Goal: Information Seeking & Learning: Learn about a topic

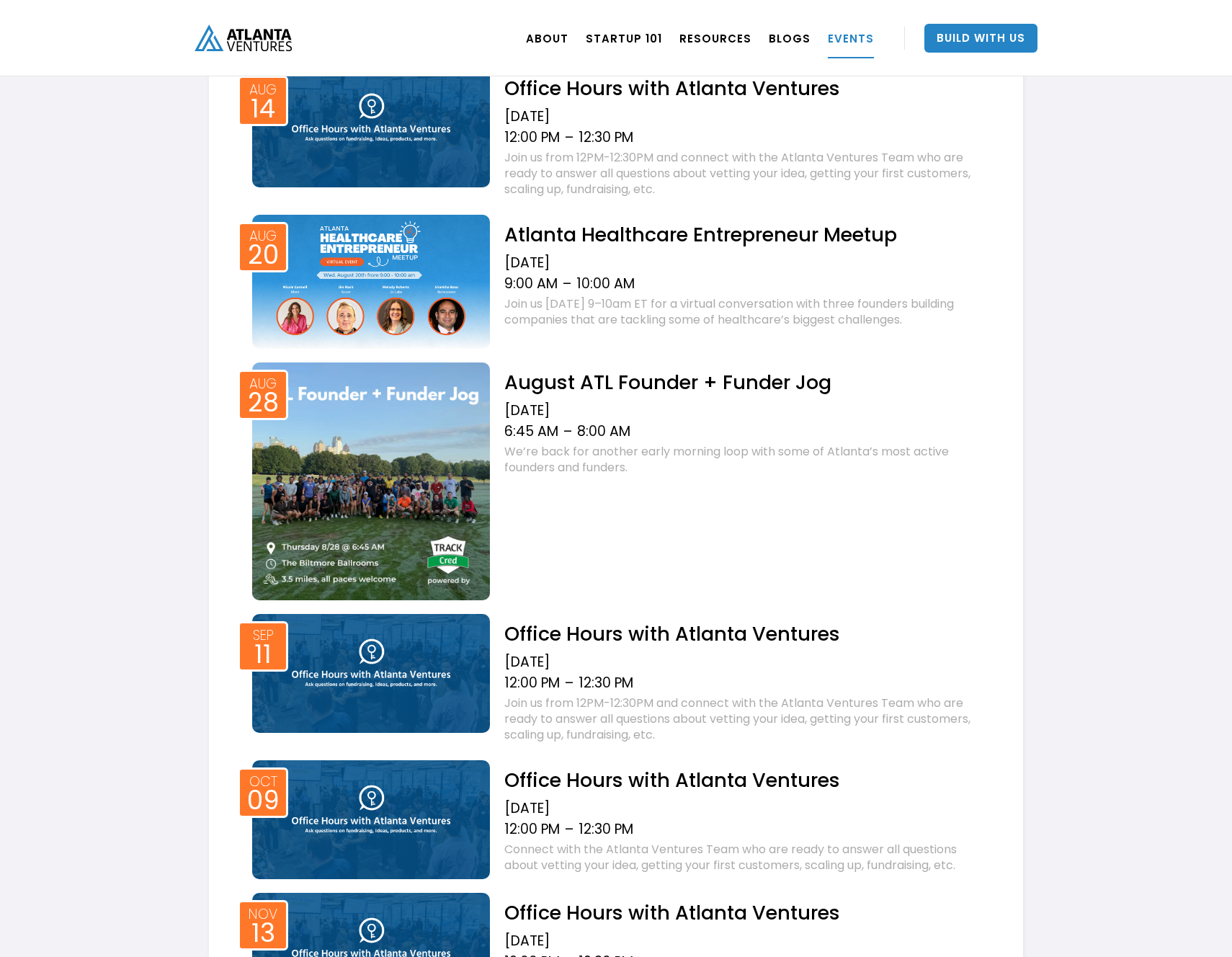
scroll to position [770, 0]
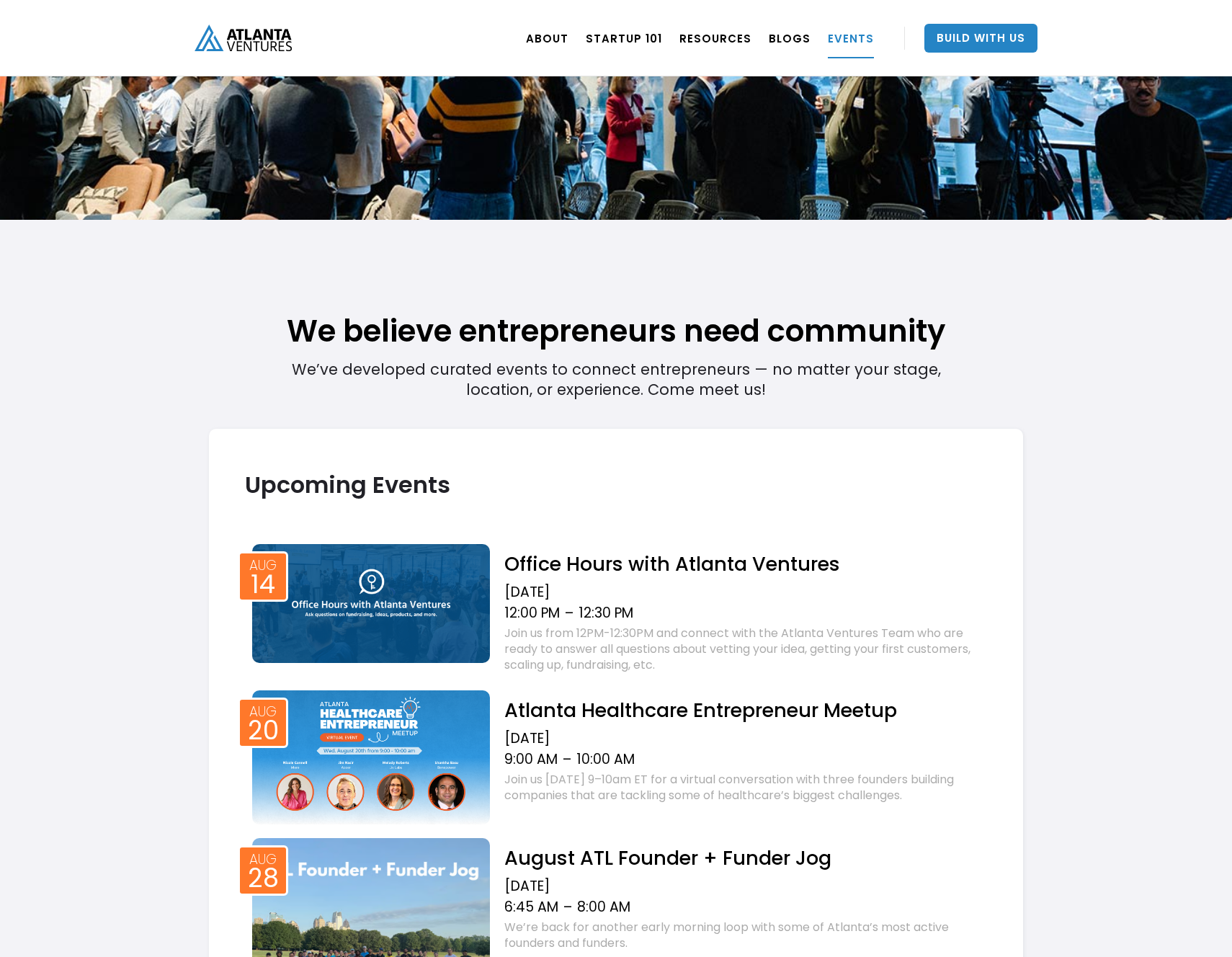
scroll to position [0, 0]
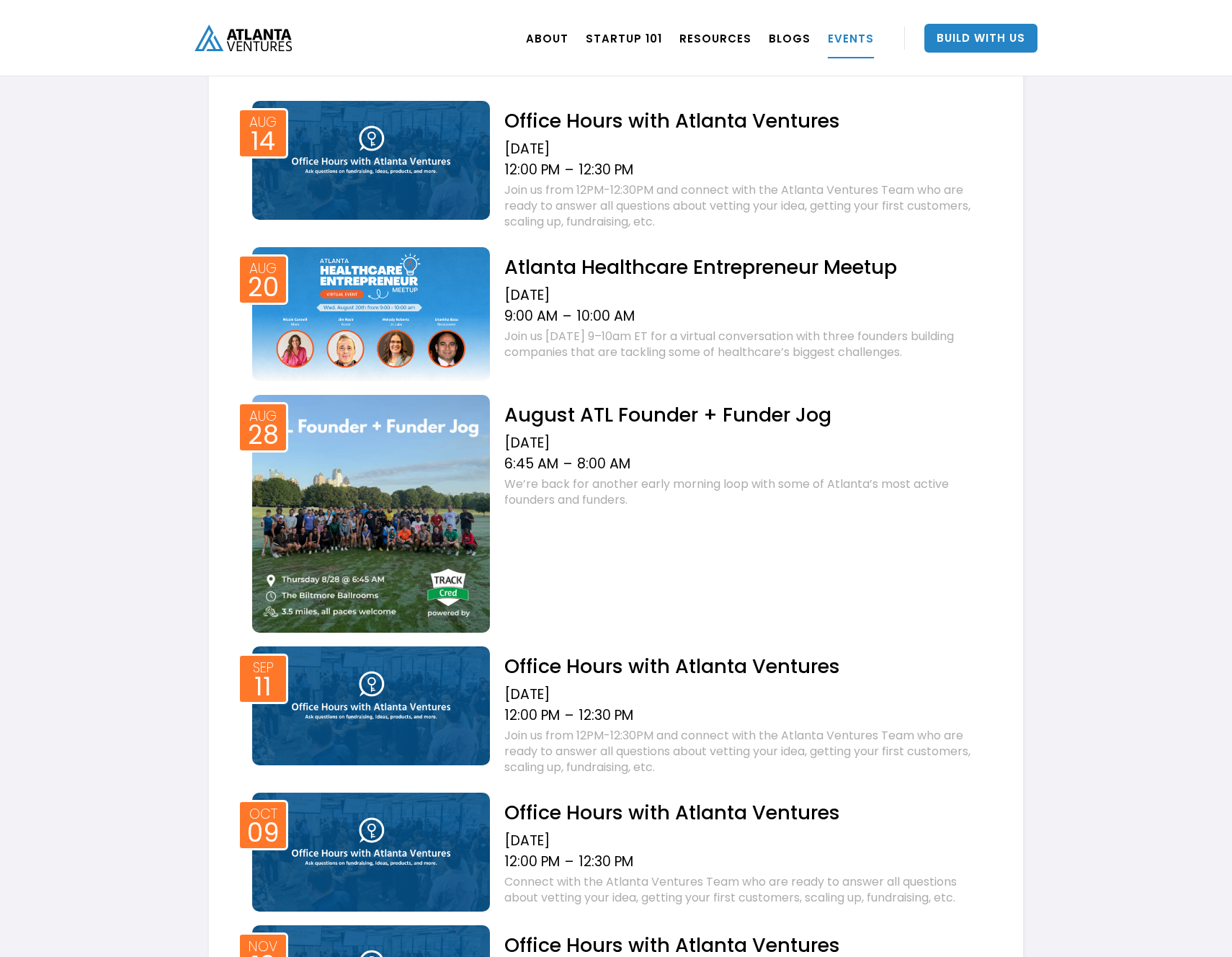
scroll to position [611, 0]
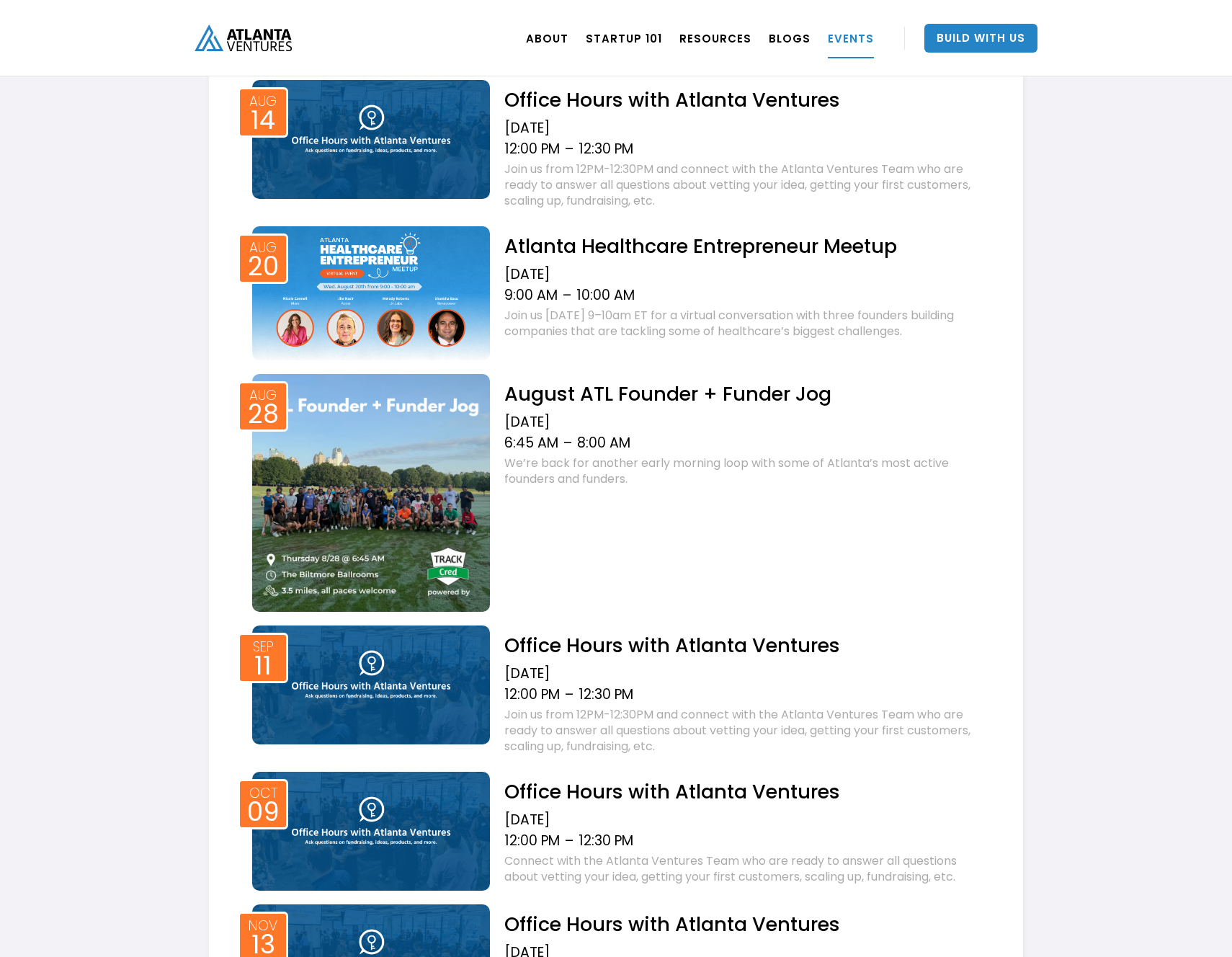
scroll to position [633, 0]
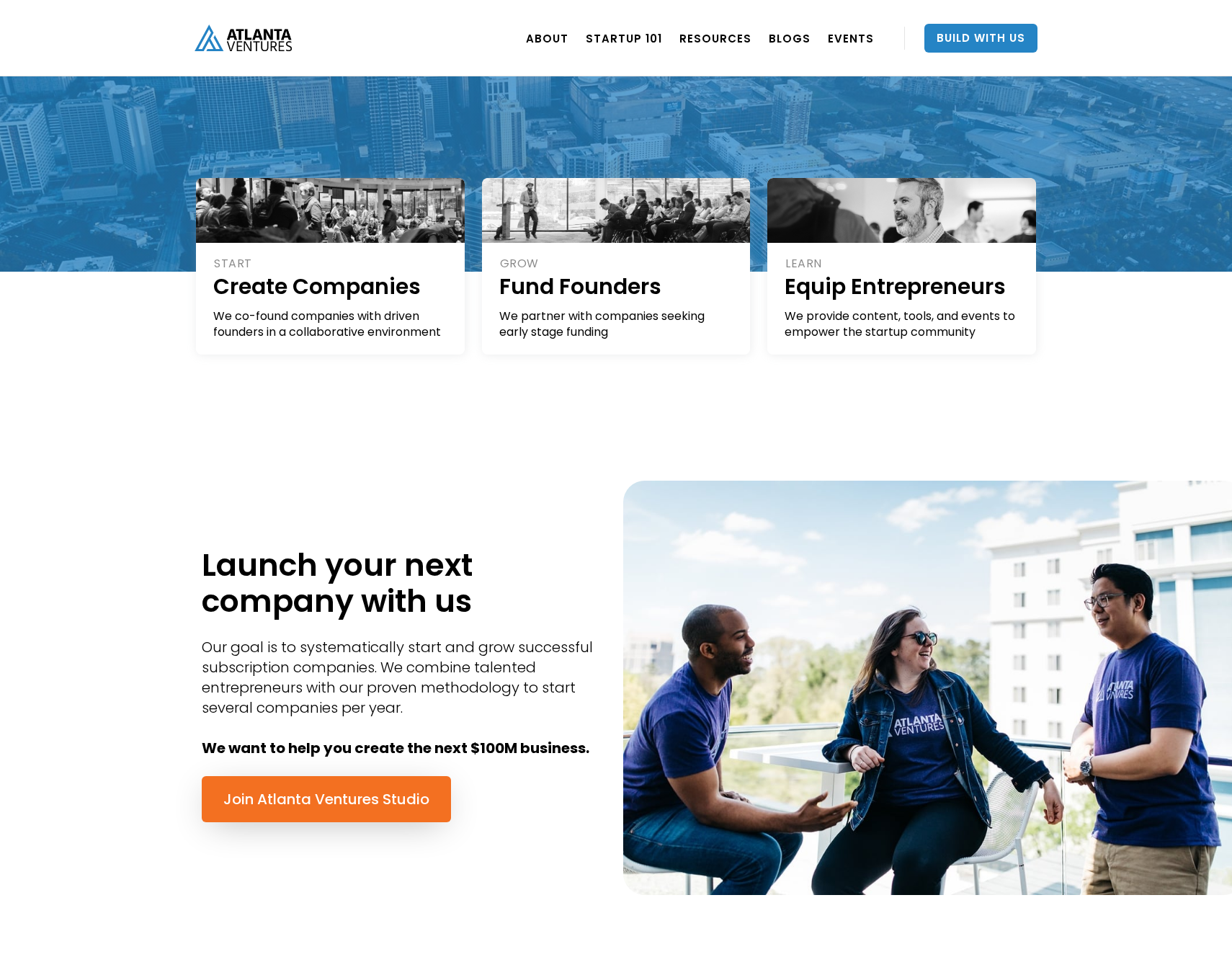
scroll to position [267, 0]
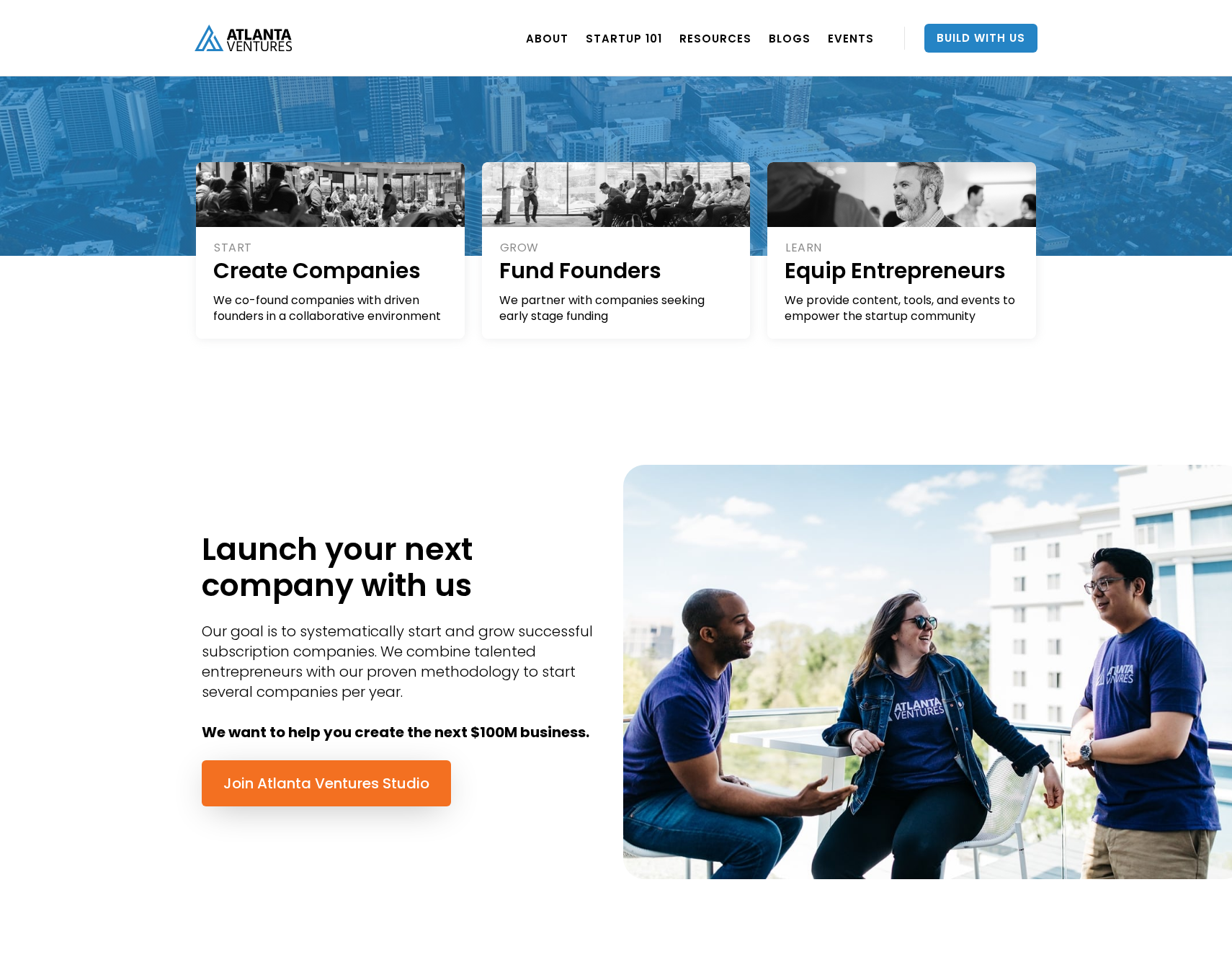
click at [1148, 366] on div "START Create Companies We co-found companies with driven founders in a collabor…" at bounding box center [616, 316] width 1232 height 123
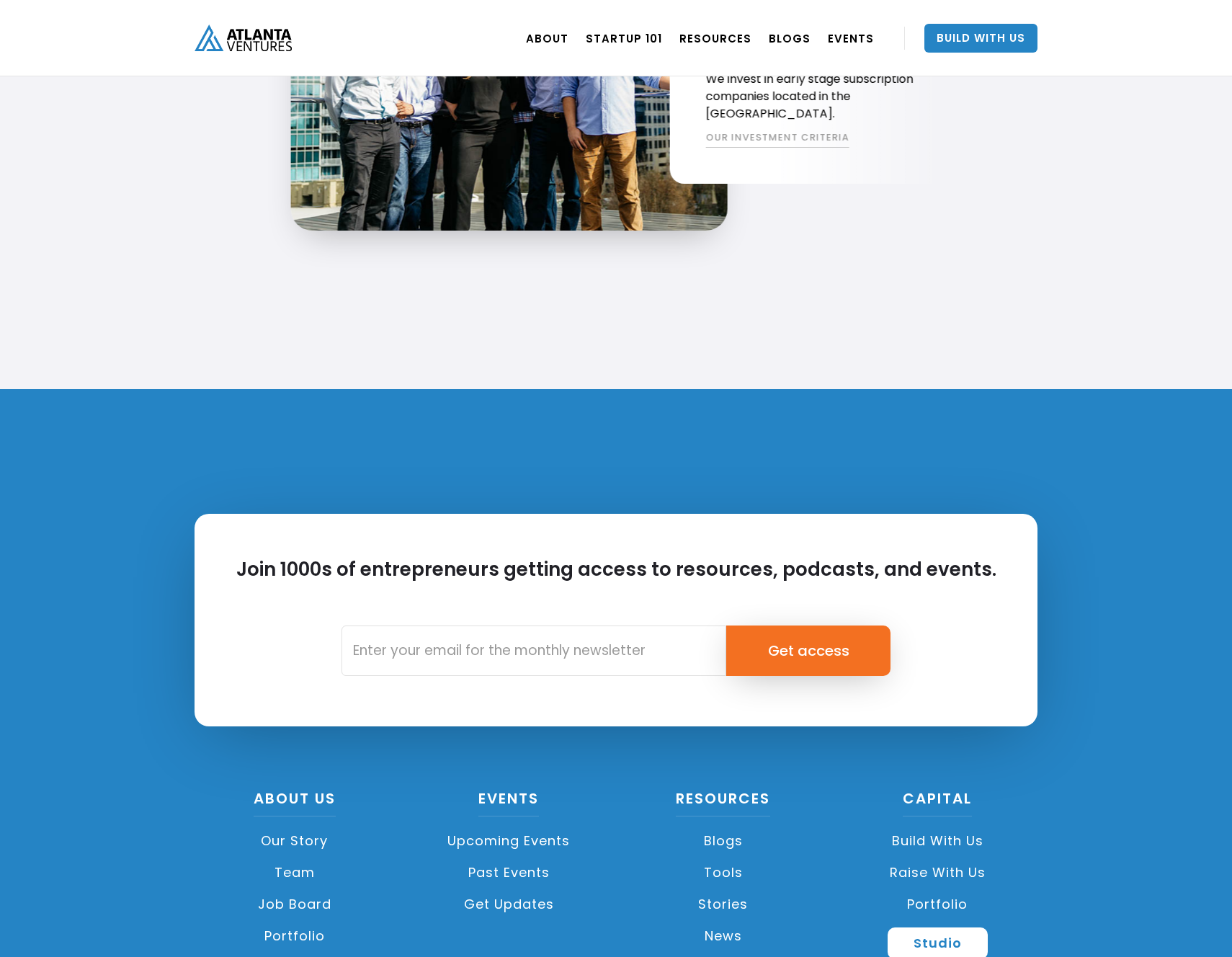
scroll to position [3231, 0]
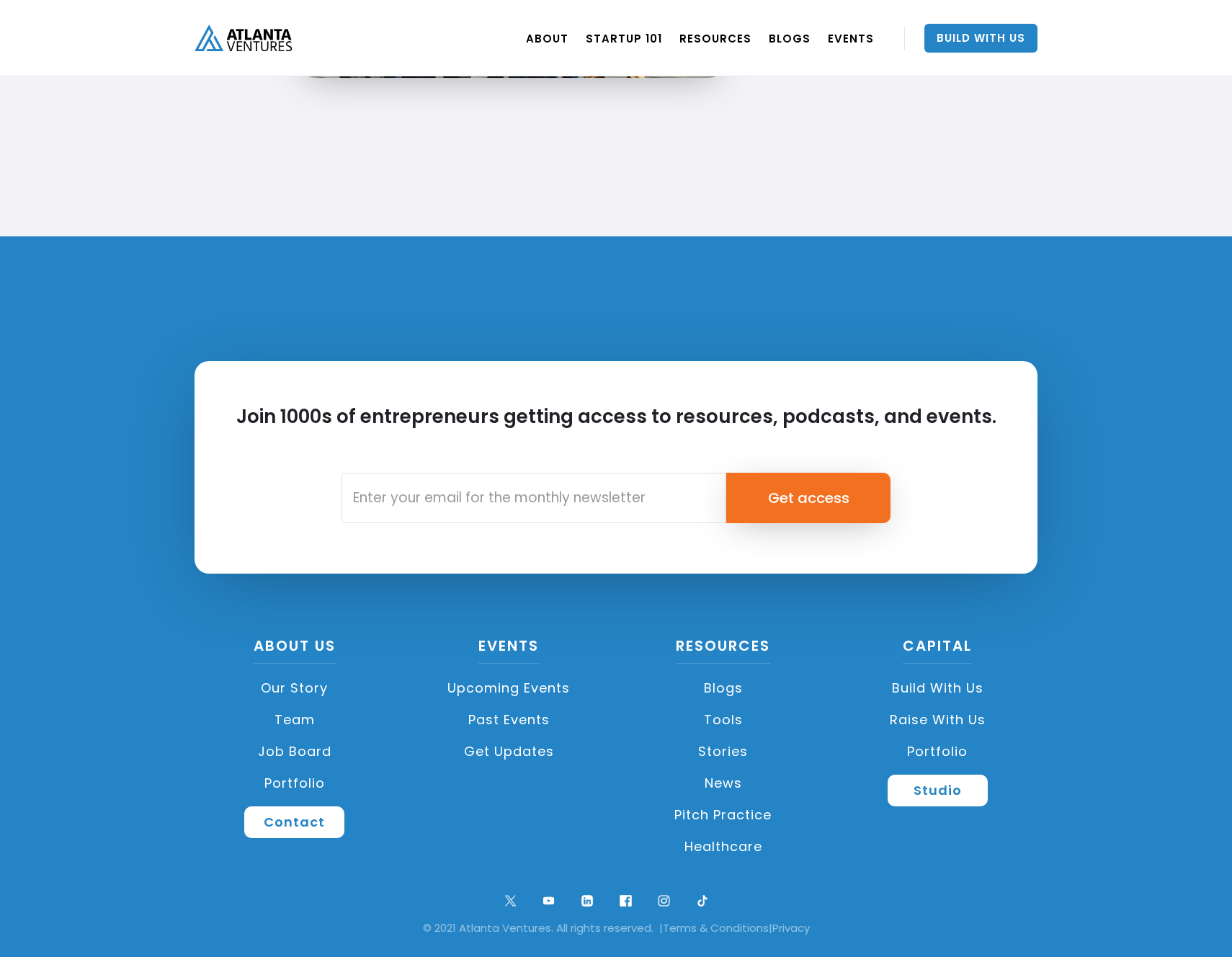
click at [1152, 594] on div "Join 1000s of entrepreneurs getting access to resources, podcasts, and events. …" at bounding box center [616, 597] width 1232 height 720
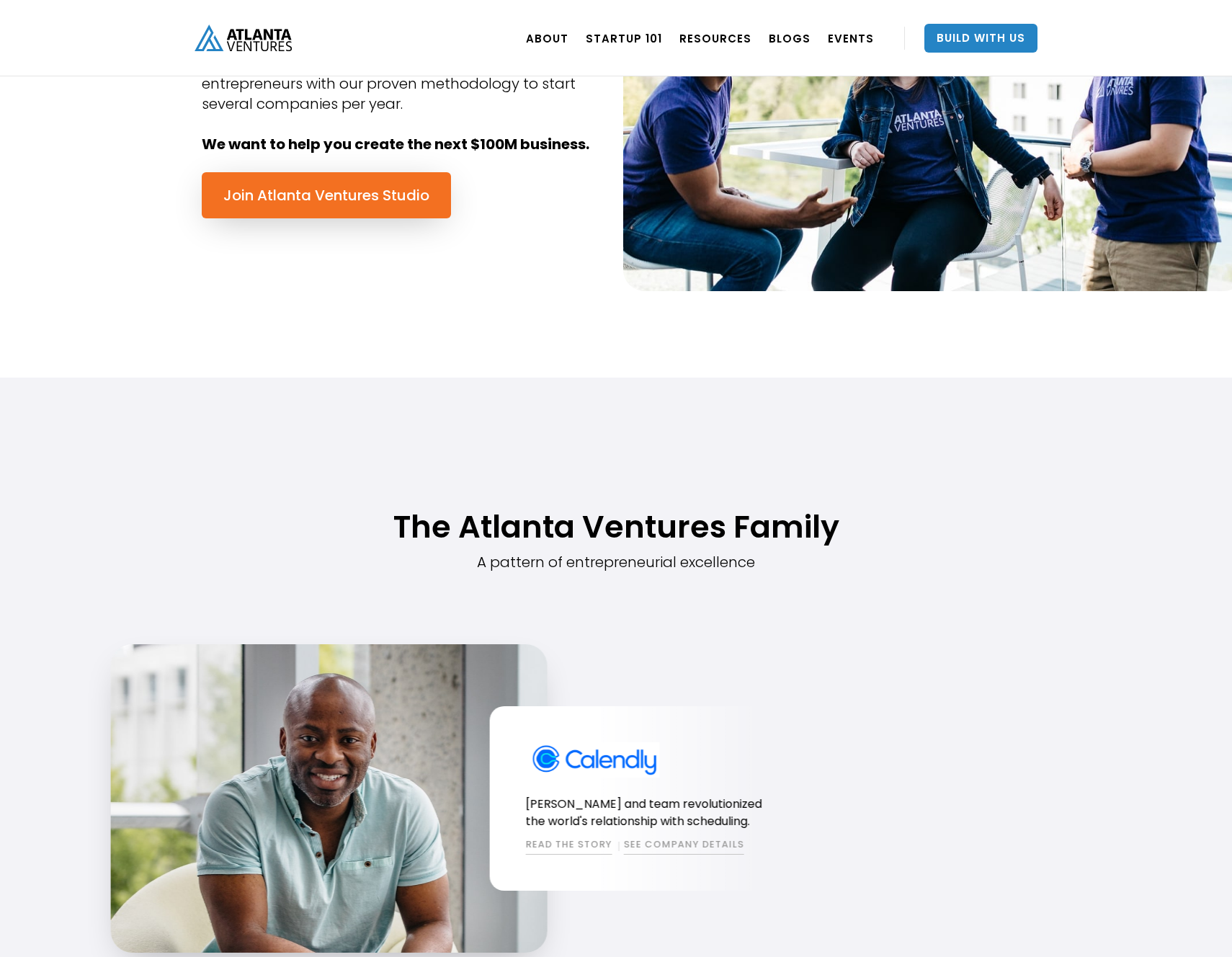
scroll to position [0, 0]
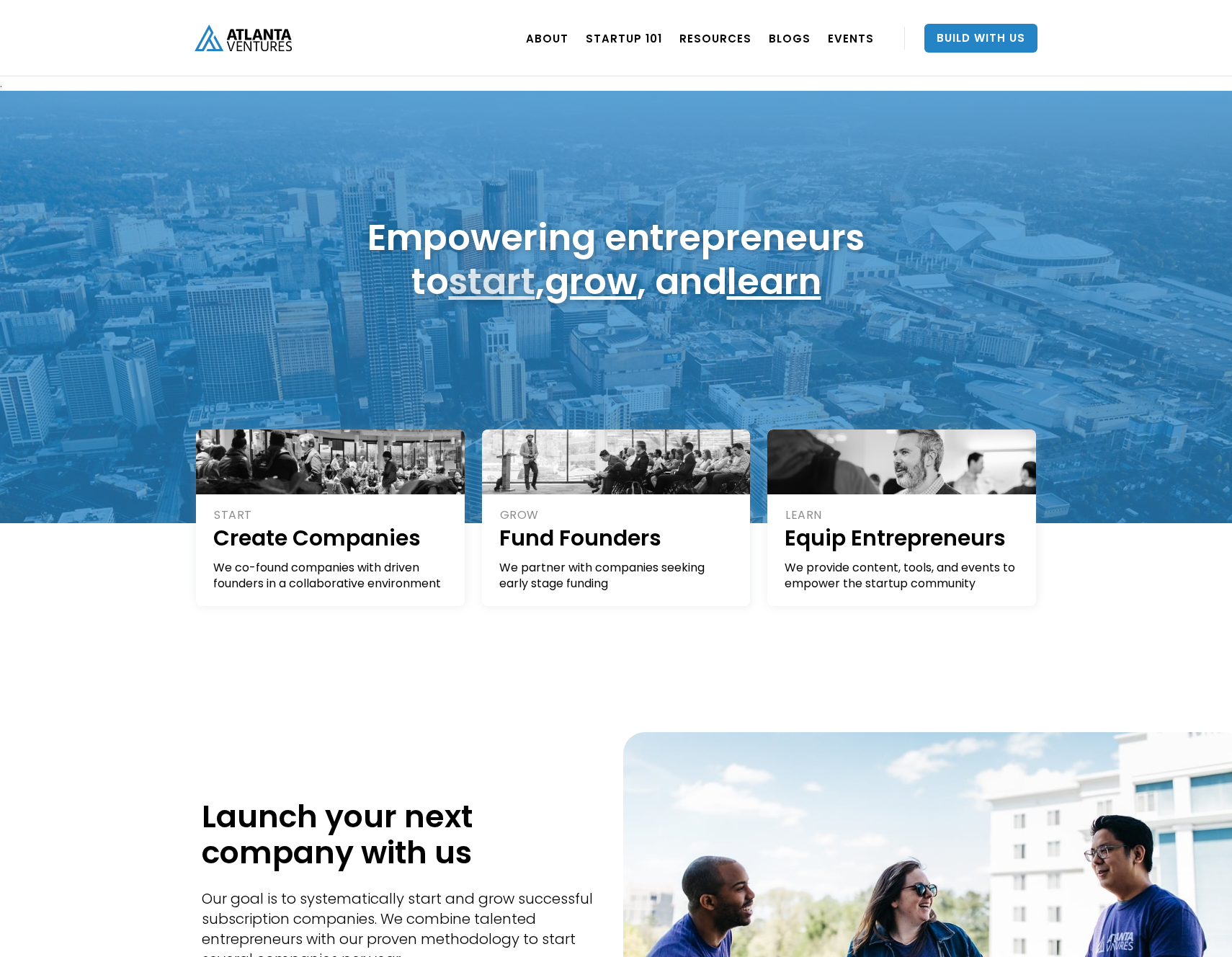
click at [500, 295] on link "start" at bounding box center [492, 281] width 86 height 51
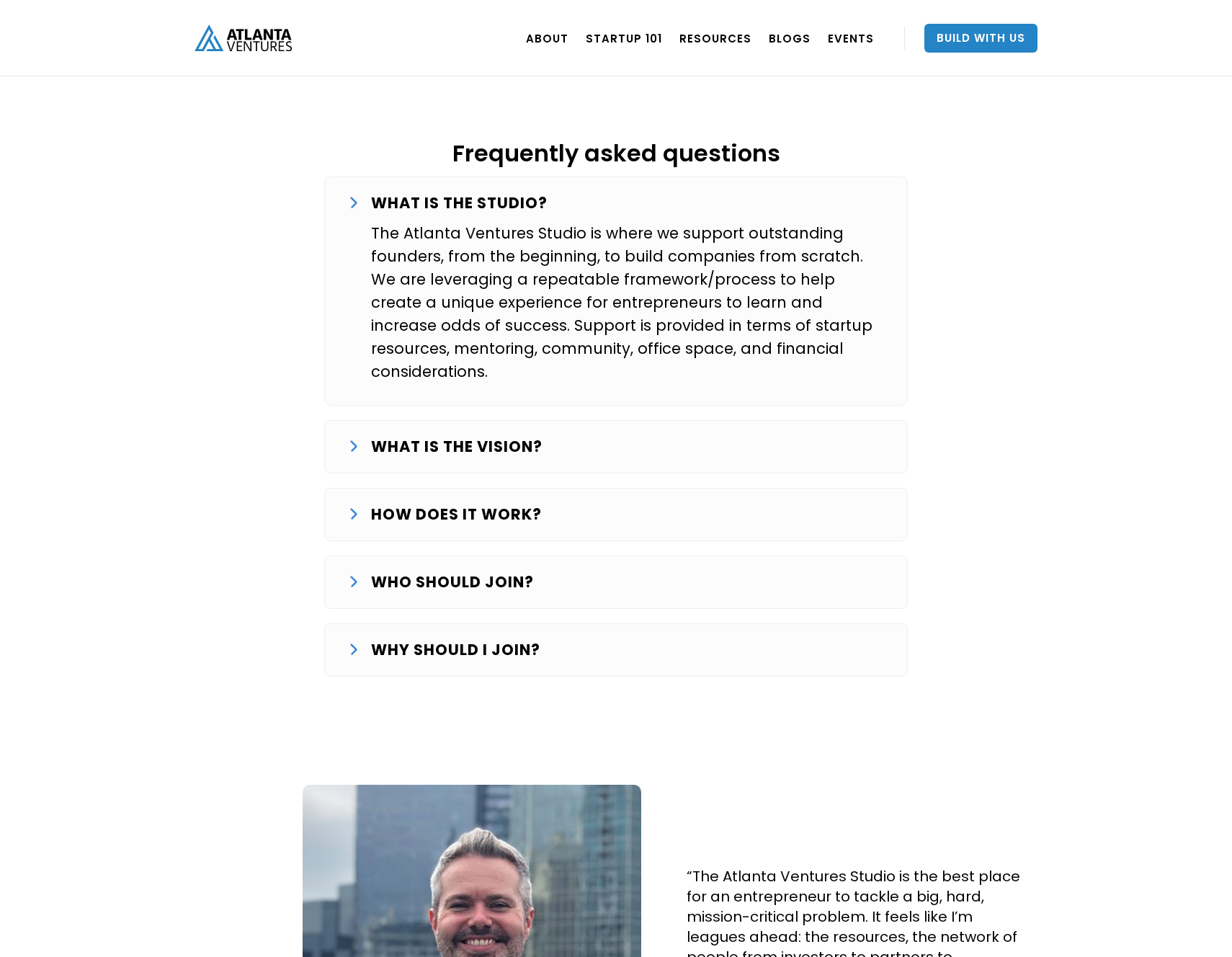
scroll to position [2306, 0]
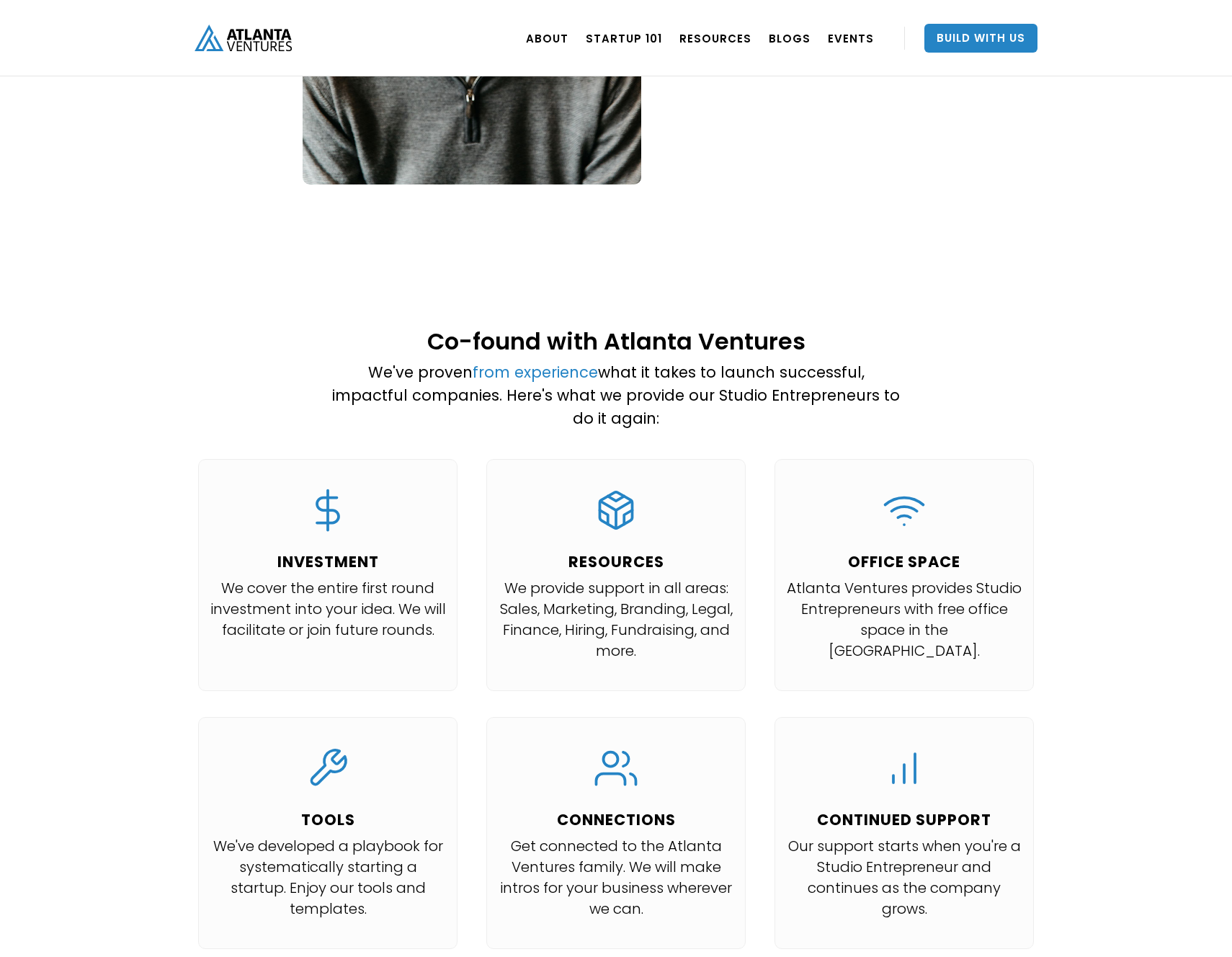
click at [1154, 531] on div "Co-found with Atlanta Ventures We've proven from experience what it takes to la…" at bounding box center [616, 656] width 1232 height 755
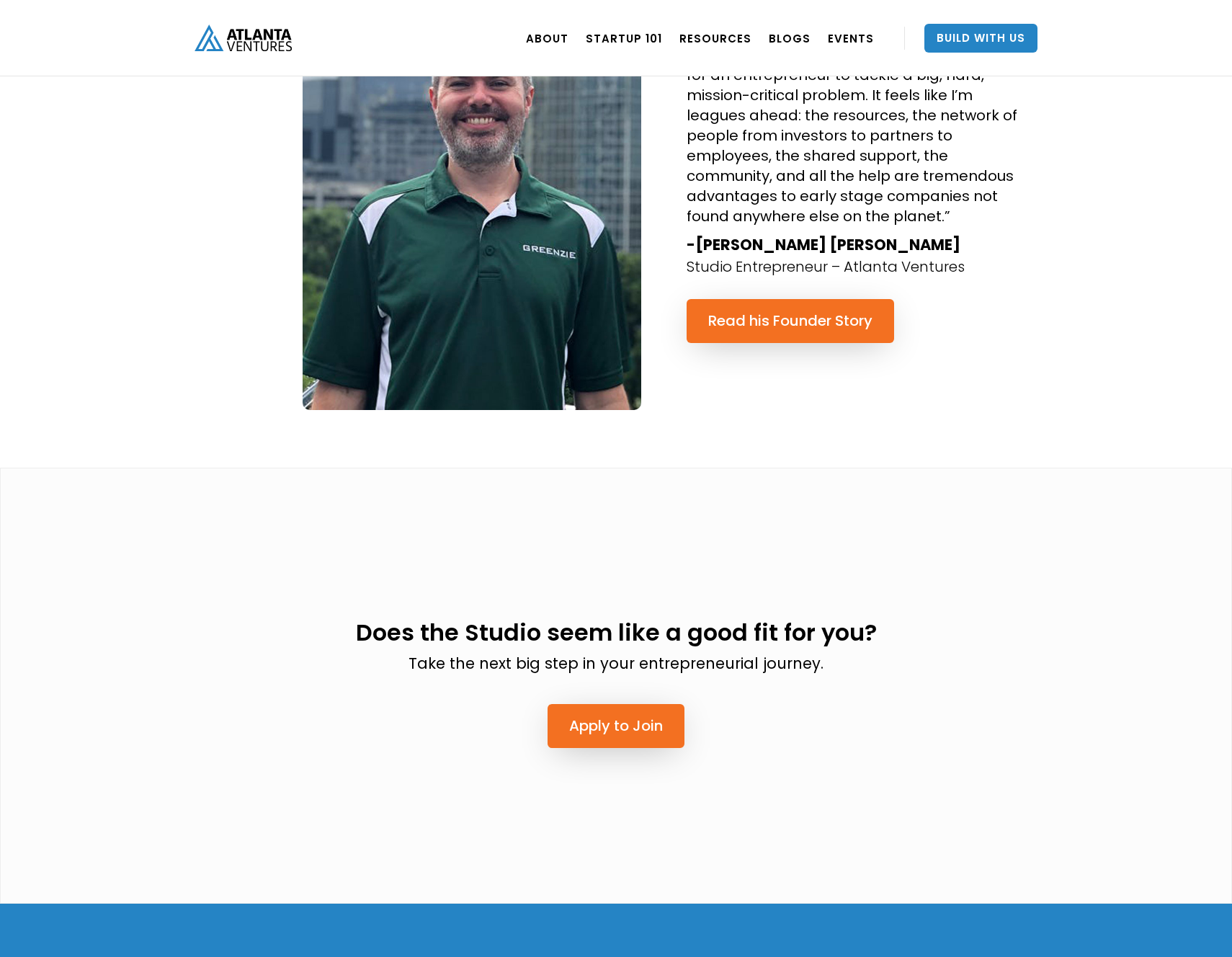
scroll to position [3618, 0]
